Goal: Task Accomplishment & Management: Use online tool/utility

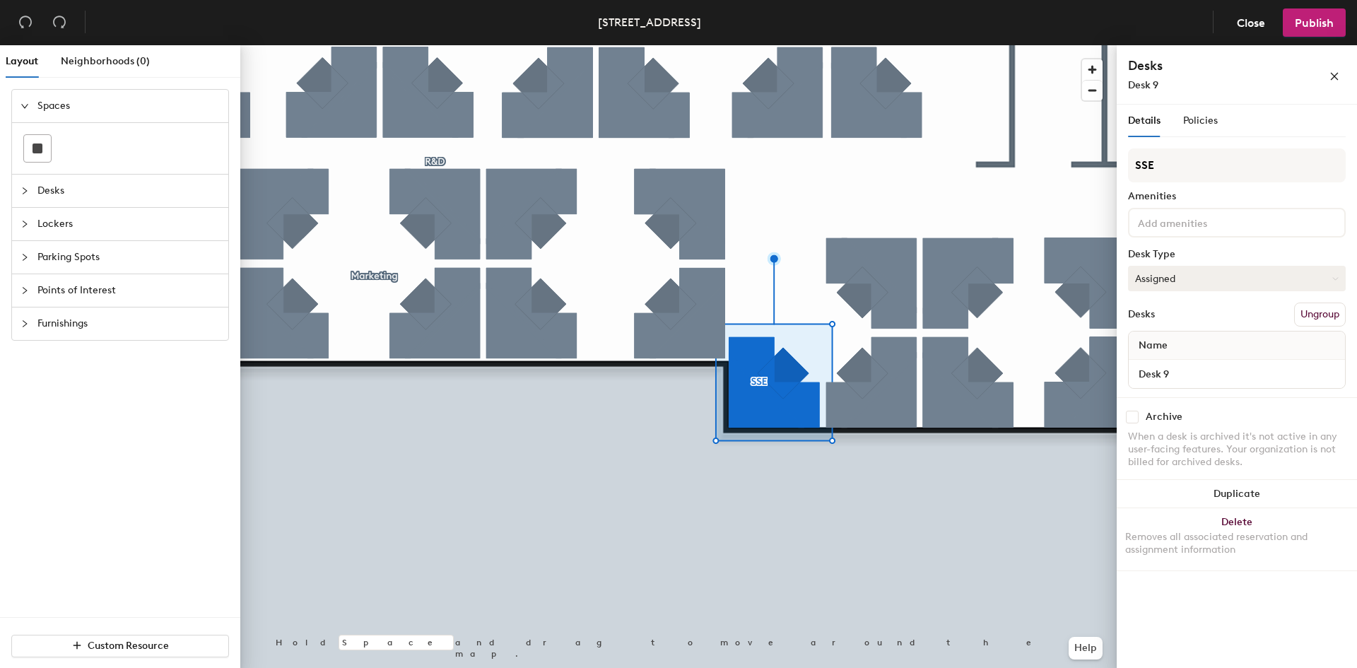
click at [1234, 277] on button "Assigned" at bounding box center [1237, 278] width 218 height 25
click at [1169, 357] on div "Hoteled" at bounding box center [1199, 364] width 141 height 21
click at [1112, 163] on div "Layout Neighborhoods (0) Spaces Desks Lockers Parking Spots Points of Interest …" at bounding box center [678, 359] width 1357 height 628
click at [1304, 317] on button "Ungroup" at bounding box center [1320, 315] width 52 height 24
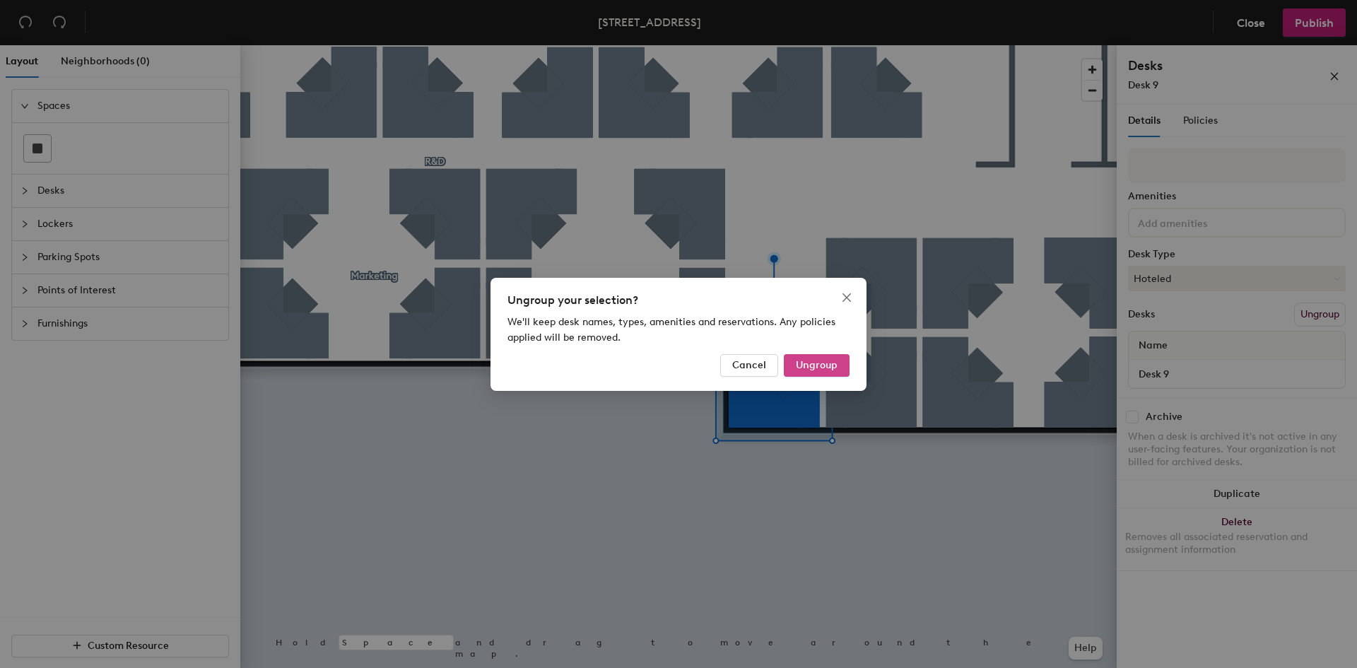
click at [814, 365] on span "Ungroup" at bounding box center [817, 365] width 42 height 12
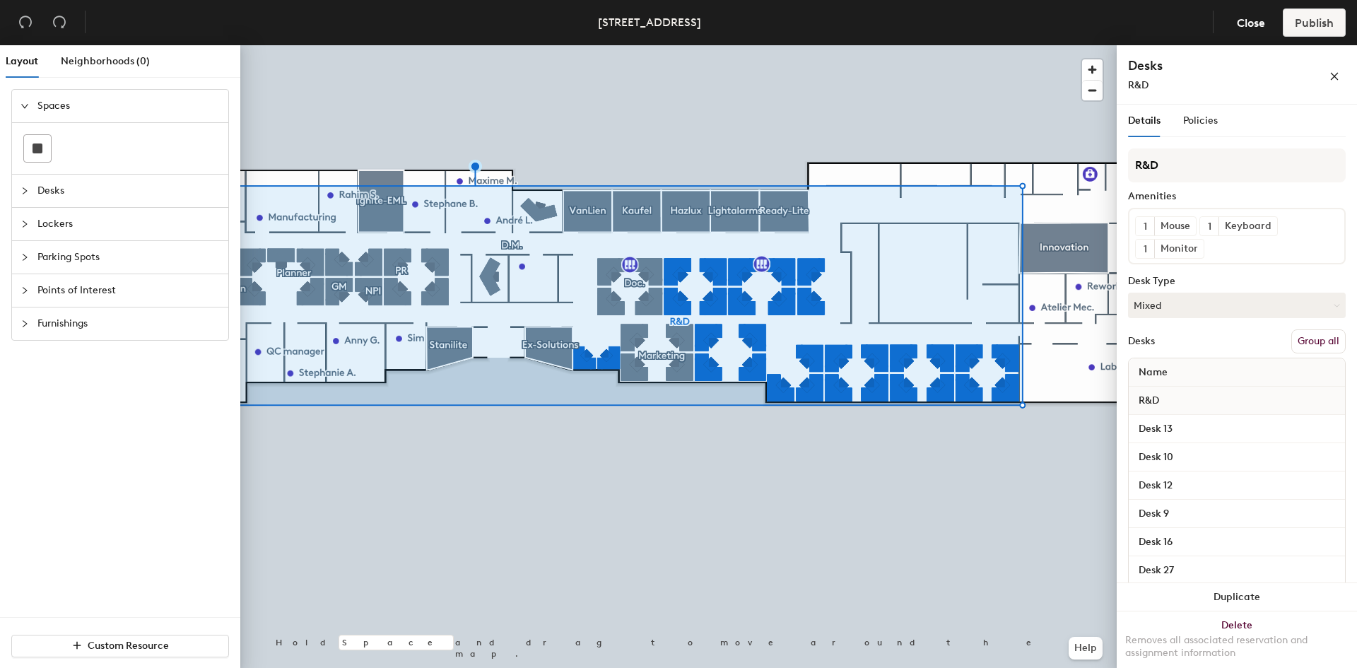
click at [1304, 353] on button "Group all" at bounding box center [1319, 341] width 54 height 24
click at [1330, 72] on icon "close" at bounding box center [1335, 76] width 10 height 10
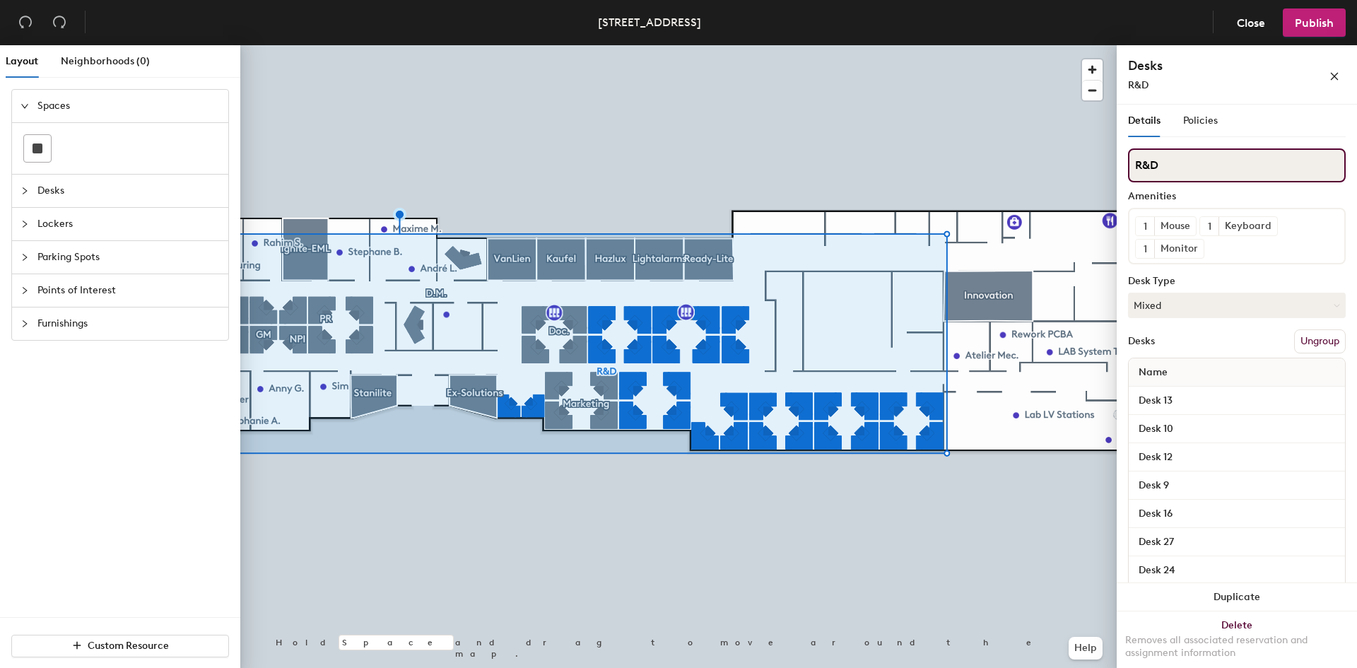
click at [1304, 165] on input "R&D" at bounding box center [1237, 165] width 218 height 34
type input "R&D"
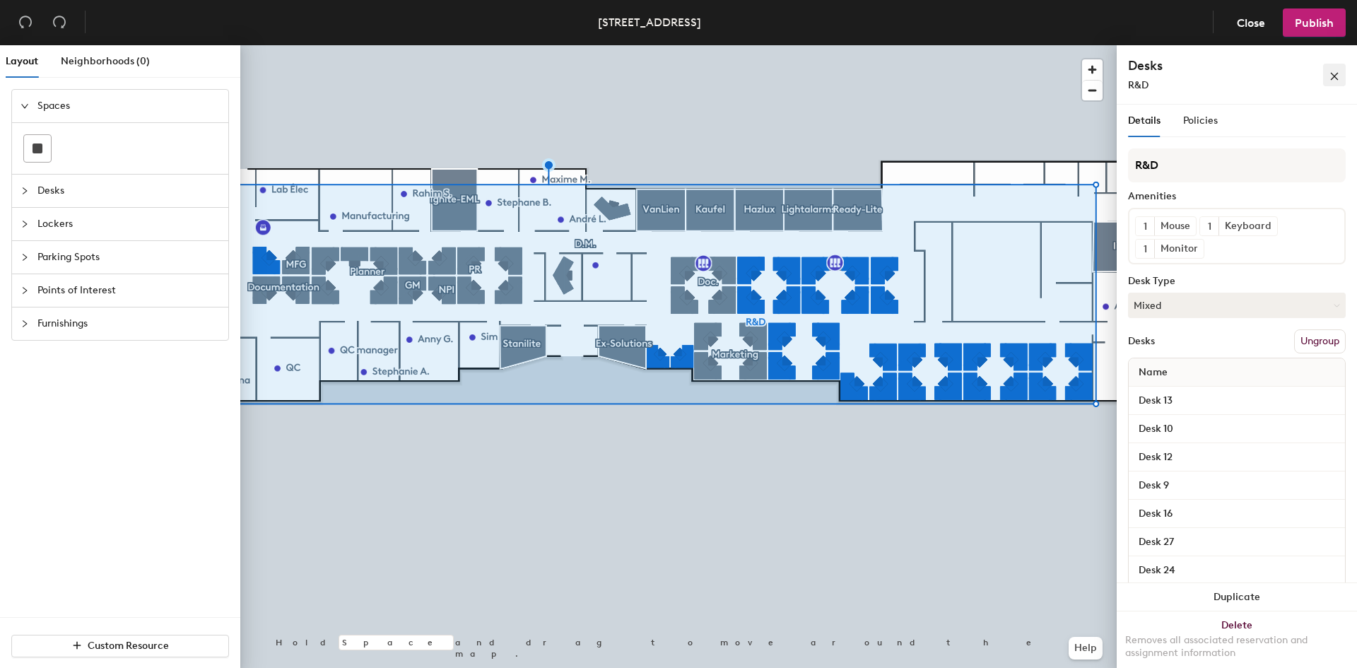
click at [1325, 71] on button "button" at bounding box center [1334, 75] width 23 height 23
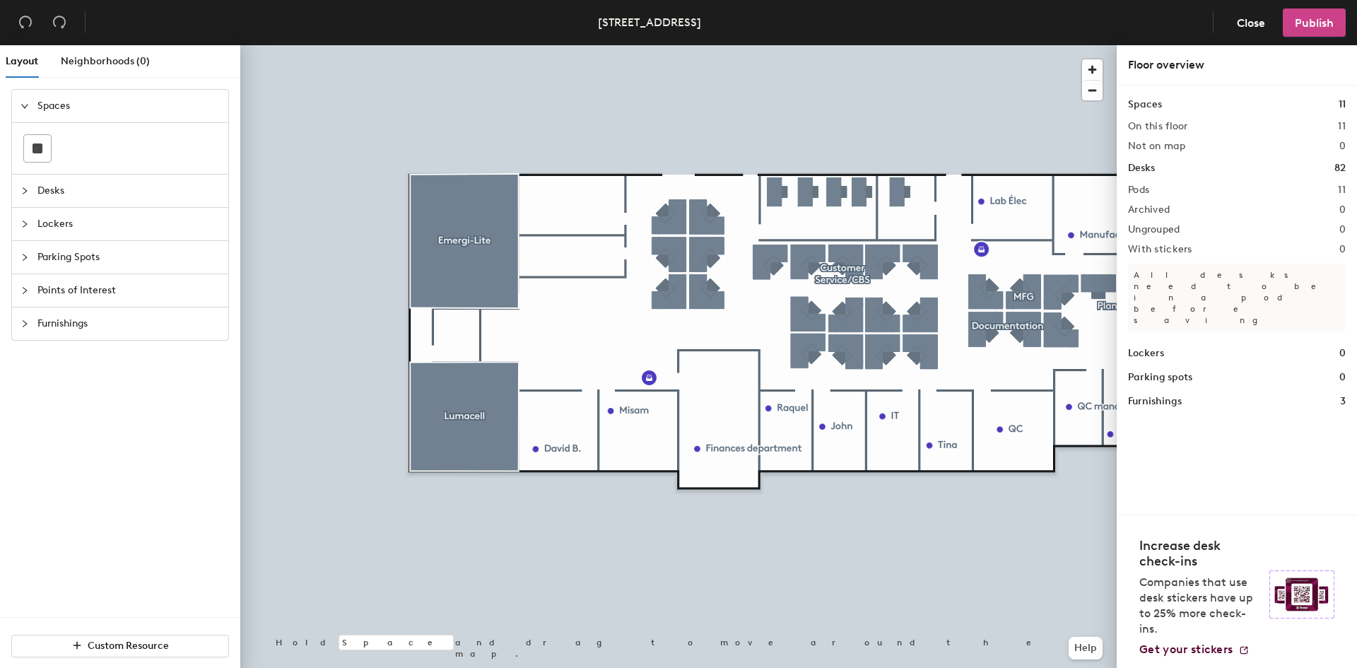
click at [1300, 35] on button "Publish" at bounding box center [1314, 22] width 63 height 28
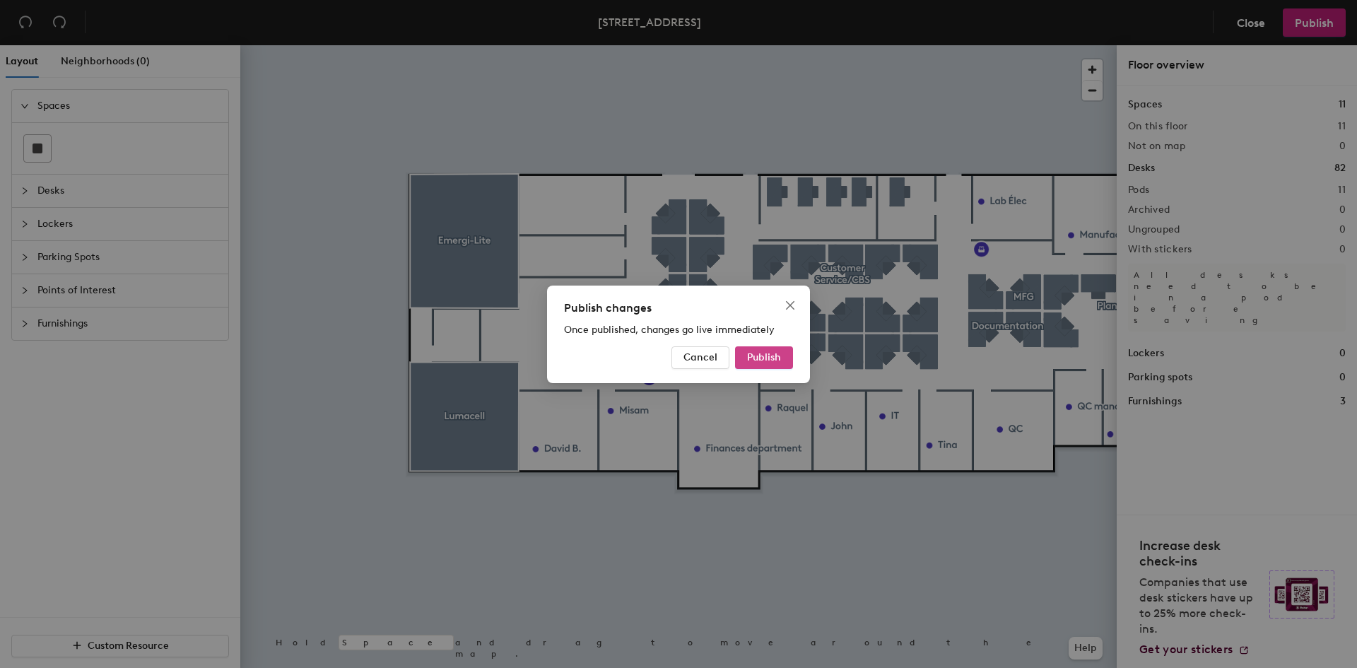
click at [790, 356] on button "Publish" at bounding box center [764, 357] width 58 height 23
